Goal: Task Accomplishment & Management: Use online tool/utility

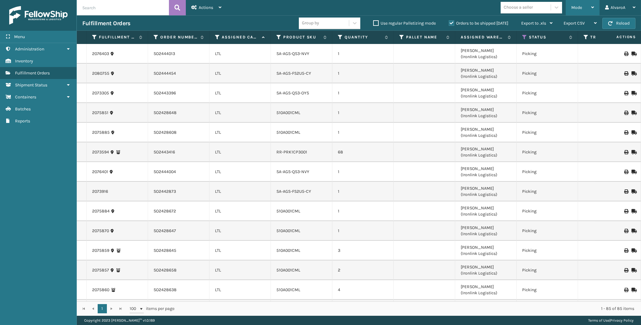
click at [585, 9] on div "Mode" at bounding box center [582, 7] width 23 height 15
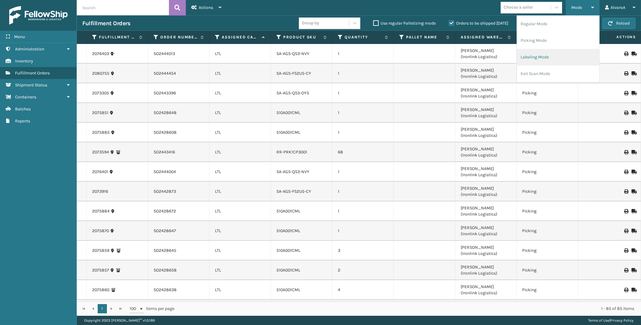
click at [549, 61] on li "Labeling Mode" at bounding box center [558, 57] width 82 height 17
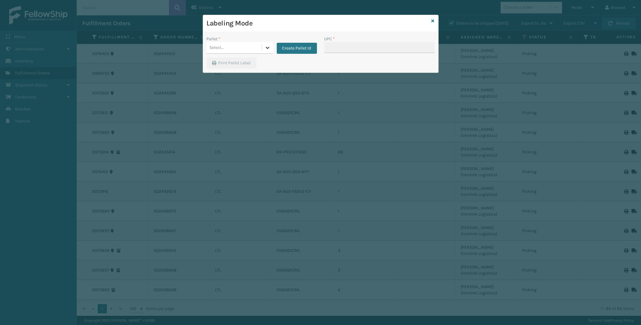
click at [270, 48] on div at bounding box center [267, 47] width 11 height 11
click at [290, 49] on button "Create Pallet Id" at bounding box center [297, 48] width 40 height 11
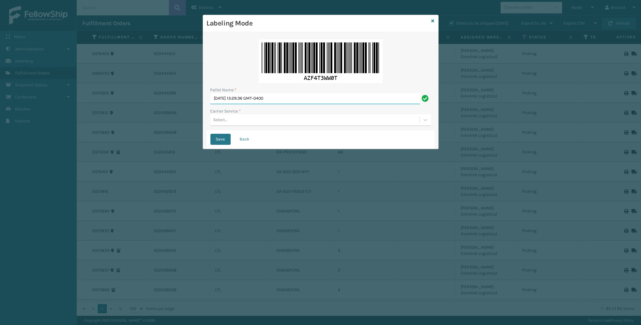
drag, startPoint x: 294, startPoint y: 97, endPoint x: 82, endPoint y: 97, distance: 212.3
click at [210, 104] on input "[DATE] 13:29:36 GMT-0400" at bounding box center [315, 98] width 210 height 11
type input "LPN 508523"
click at [241, 121] on div "Select..." at bounding box center [314, 120] width 209 height 10
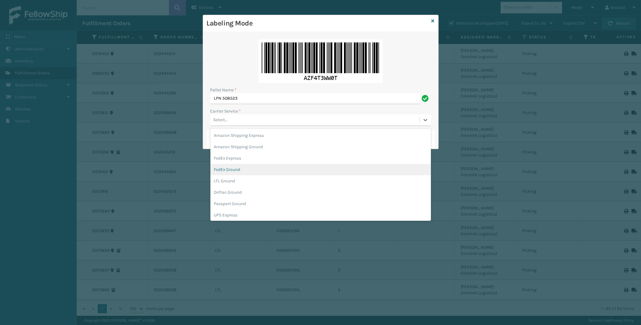
scroll to position [35, 0]
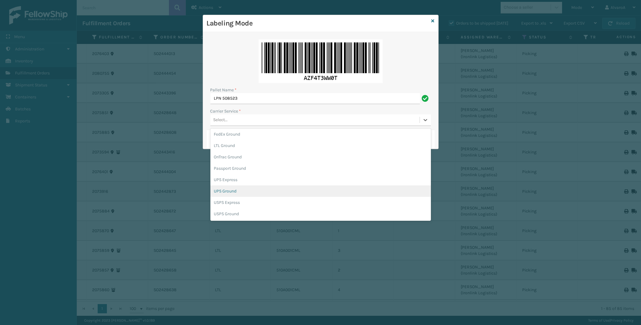
click at [234, 186] on div "UPS Ground" at bounding box center [320, 190] width 221 height 11
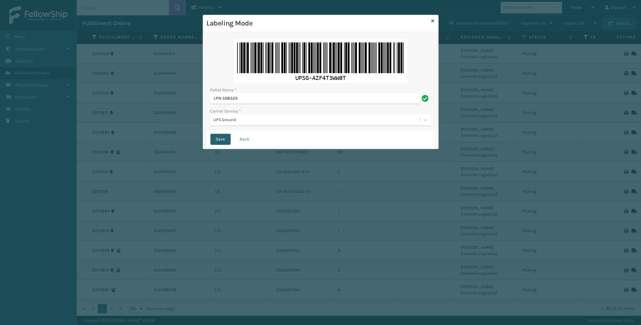
click at [220, 140] on button "Save" at bounding box center [220, 139] width 20 height 11
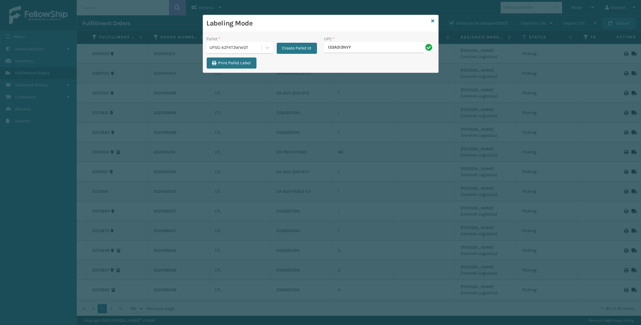
type input "133A013NVY"
type input "171A026BLU"
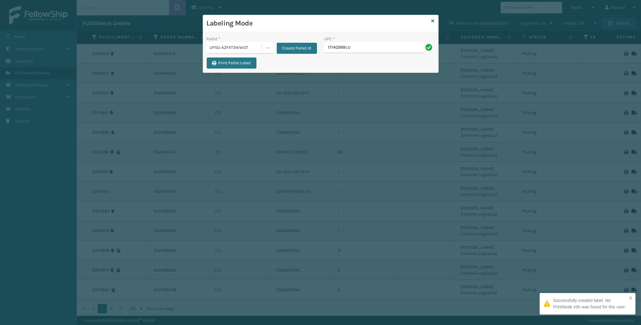
type input "171A026BLU"
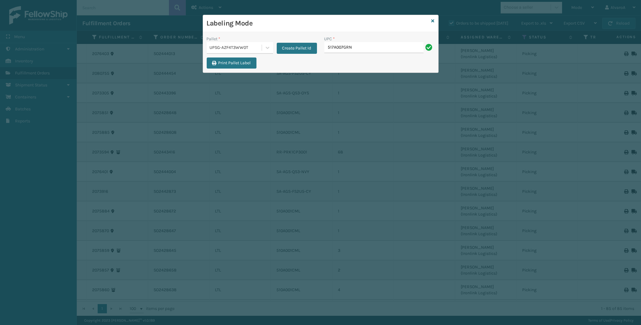
type input "517A007GRN"
type input "CCHRFKS3M26BKVA"
click at [432, 20] on icon at bounding box center [433, 21] width 3 height 4
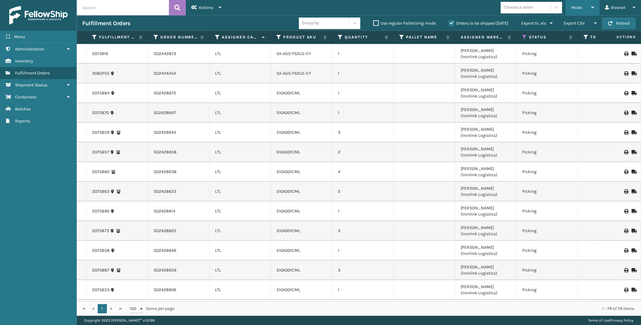
click at [576, 8] on span "Mode" at bounding box center [576, 7] width 11 height 5
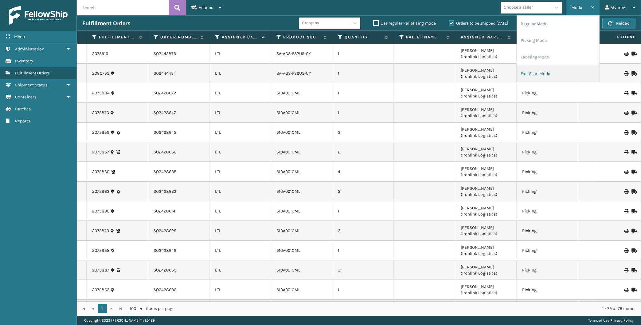
click at [535, 70] on li "Exit Scan Mode" at bounding box center [558, 73] width 82 height 17
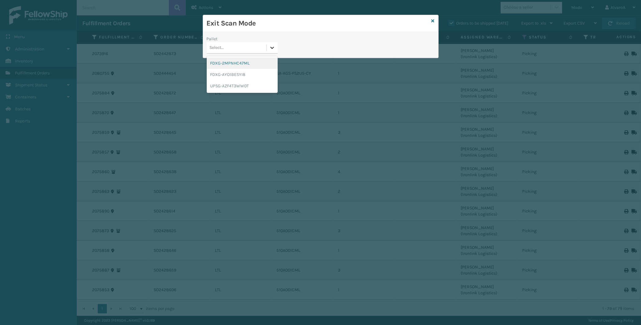
click at [276, 48] on div at bounding box center [272, 47] width 11 height 11
click at [246, 85] on div "UPSG-AZF4T3WW0T" at bounding box center [242, 85] width 71 height 11
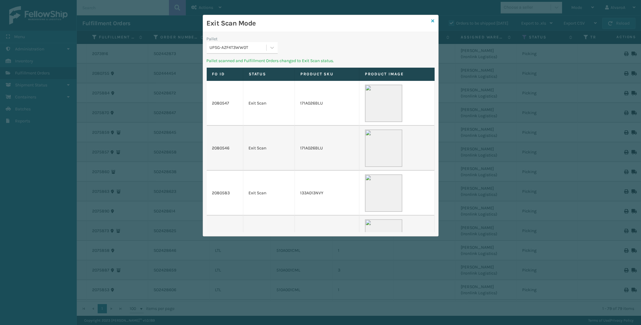
click at [434, 21] on icon at bounding box center [433, 21] width 3 height 4
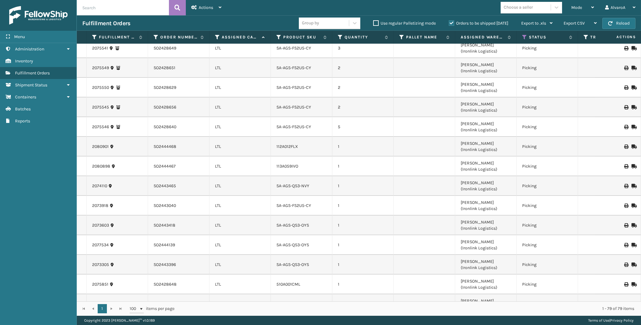
scroll to position [1302, 0]
